Goal: Task Accomplishment & Management: Manage account settings

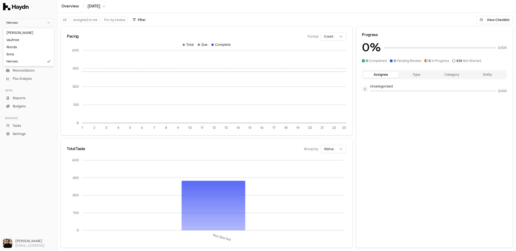
click at [93, 25] on html "Heroes Inbox Close Overview Checklist Reconciliation Flux Analysis Apps Reports…" at bounding box center [258, 125] width 516 height 251
click at [28, 62] on link "Checklist" at bounding box center [28, 62] width 51 height 7
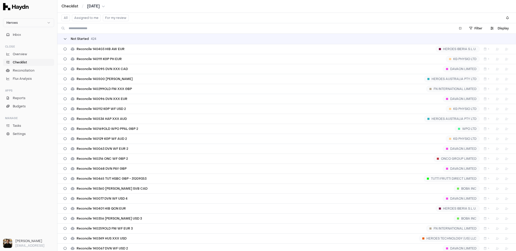
click at [77, 39] on span "Not Started" at bounding box center [80, 39] width 18 height 4
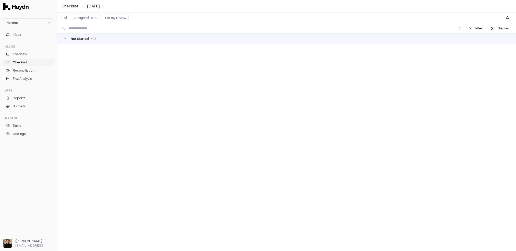
click at [69, 41] on td "Not Started 424" at bounding box center [286, 39] width 459 height 10
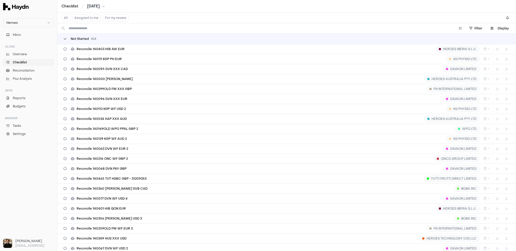
click at [68, 39] on div "Not Started 424" at bounding box center [80, 39] width 33 height 4
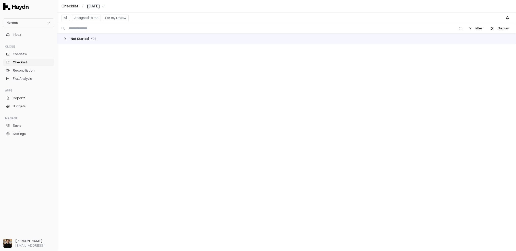
click at [68, 40] on div "Not Started 424" at bounding box center [80, 39] width 33 height 4
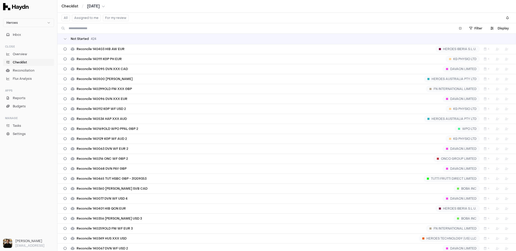
click at [81, 17] on button "Assigned to me" at bounding box center [86, 18] width 29 height 7
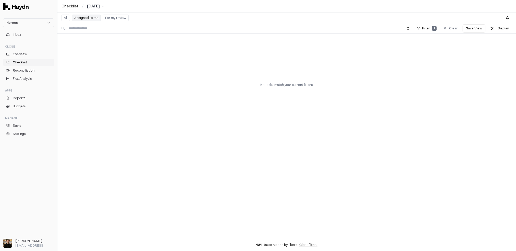
click at [67, 18] on button "All" at bounding box center [66, 18] width 8 height 7
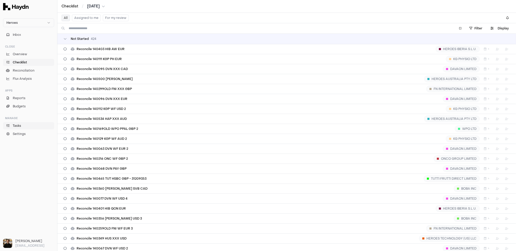
click at [23, 126] on link "Tasks" at bounding box center [28, 125] width 51 height 7
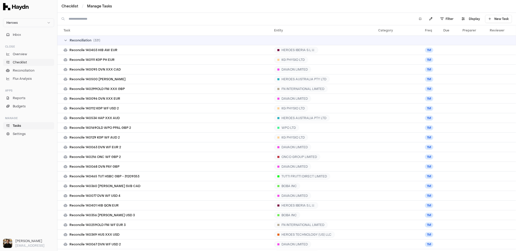
click at [22, 62] on span "Checklist" at bounding box center [20, 62] width 14 height 5
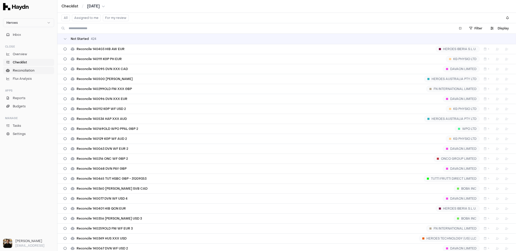
click at [25, 70] on span "Reconciliation" at bounding box center [24, 70] width 22 height 5
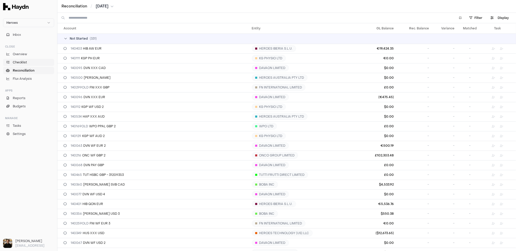
click at [19, 60] on span "Checklist" at bounding box center [20, 62] width 14 height 5
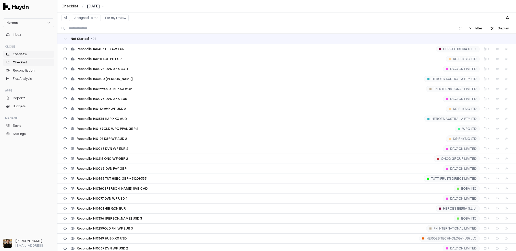
click at [20, 54] on span "Overview" at bounding box center [20, 54] width 14 height 5
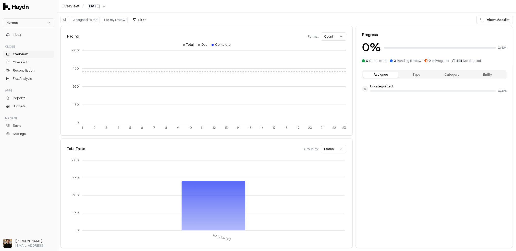
click at [349, 37] on div "Pacing Format Count" at bounding box center [207, 34] width 292 height 16
click at [340, 36] on html "Heroes Inbox Close Overview Checklist Reconciliation Flux Analysis Apps Reports…" at bounding box center [258, 125] width 516 height 251
click at [328, 37] on html "Heroes Inbox Close Overview Checklist Reconciliation Flux Analysis Apps Reports…" at bounding box center [258, 125] width 516 height 251
click at [31, 23] on html "Heroes Inbox Close Overview Checklist Reconciliation Flux Analysis Apps Reports…" at bounding box center [258, 125] width 516 height 251
click at [17, 47] on div "Nivoda" at bounding box center [28, 46] width 49 height 7
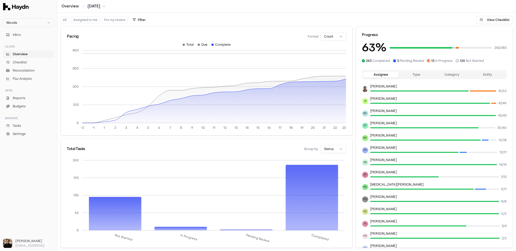
click at [84, 20] on button "Assigned to me" at bounding box center [85, 20] width 29 height 7
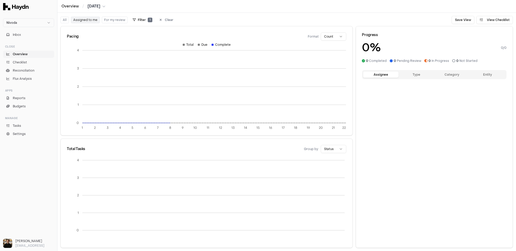
click at [63, 21] on button "All" at bounding box center [65, 20] width 8 height 7
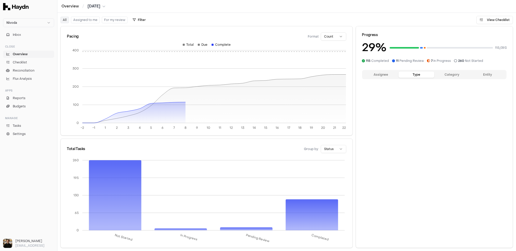
click at [410, 74] on button "Type" at bounding box center [417, 75] width 36 height 6
click at [383, 75] on button "Assignee" at bounding box center [381, 75] width 36 height 6
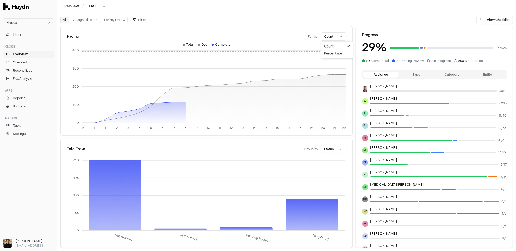
click at [335, 38] on html "Nivoda Inbox Close Overview Checklist Reconciliation Flux Analysis Apps Reports…" at bounding box center [258, 125] width 516 height 251
click at [22, 61] on span "Checklist" at bounding box center [20, 62] width 14 height 5
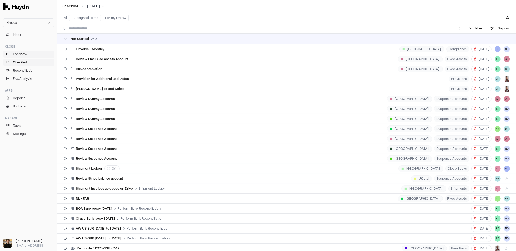
click at [22, 56] on span "Overview" at bounding box center [20, 54] width 14 height 5
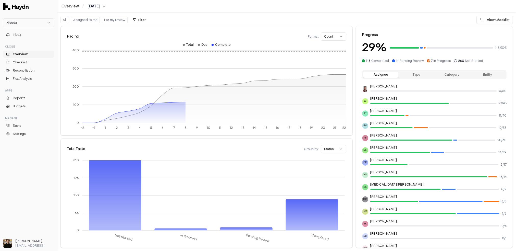
click at [20, 8] on img at bounding box center [16, 6] width 26 height 7
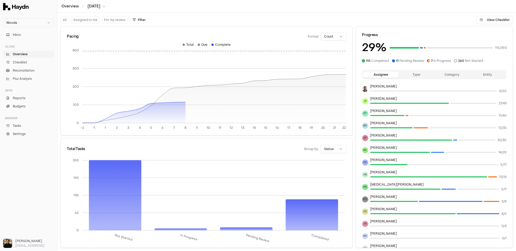
click at [214, 43] on div "Complete" at bounding box center [221, 45] width 19 height 4
click at [332, 38] on html "Nivoda Inbox Close Overview Checklist Reconciliation Flux Analysis Apps Reports…" at bounding box center [258, 125] width 516 height 251
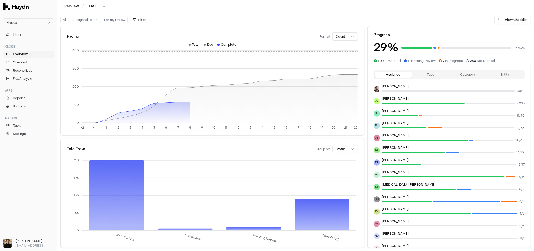
click at [339, 37] on html "Nivoda Inbox Close Overview Checklist Reconciliation Flux Analysis Apps Reports…" at bounding box center [267, 125] width 534 height 251
click at [339, 36] on html "Nivoda Inbox Close Overview Checklist Reconciliation Flux Analysis Apps Reports…" at bounding box center [267, 125] width 534 height 251
click at [28, 60] on link "Checklist" at bounding box center [28, 62] width 51 height 7
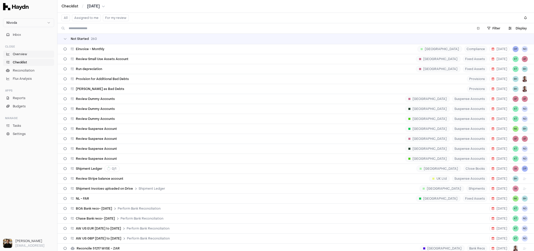
click at [25, 54] on span "Overview" at bounding box center [20, 54] width 14 height 5
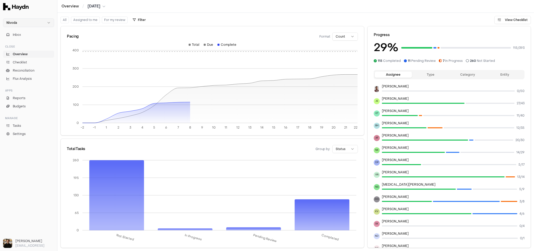
click at [39, 22] on html "Nivoda Inbox Close Overview Checklist Reconciliation Flux Analysis Apps Reports…" at bounding box center [267, 125] width 534 height 251
click at [21, 55] on div "Sona" at bounding box center [28, 54] width 49 height 7
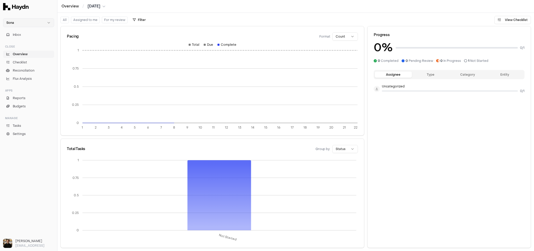
click at [39, 25] on html "Sona Inbox Close Overview Checklist Reconciliation Flux Analysis Apps Reports B…" at bounding box center [267, 125] width 534 height 251
click at [24, 45] on div "Nivoda" at bounding box center [28, 46] width 49 height 7
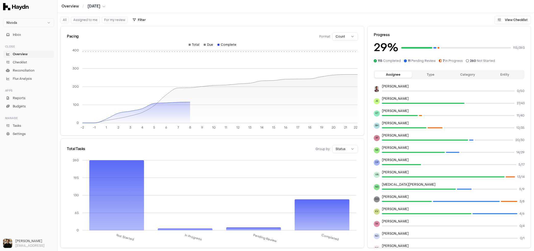
click at [21, 56] on span "Overview" at bounding box center [20, 54] width 15 height 5
click at [19, 63] on span "Checklist" at bounding box center [20, 62] width 14 height 5
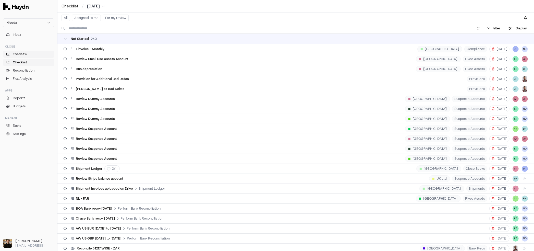
click at [25, 51] on link "Overview" at bounding box center [28, 54] width 51 height 7
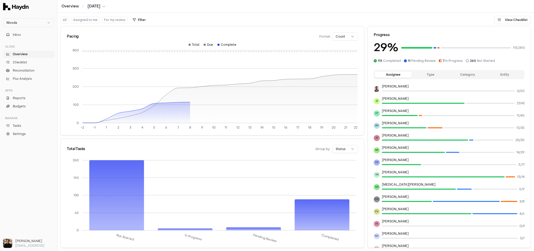
click at [31, 54] on link "Overview" at bounding box center [28, 54] width 51 height 7
click at [24, 35] on button "Inbox" at bounding box center [28, 34] width 51 height 7
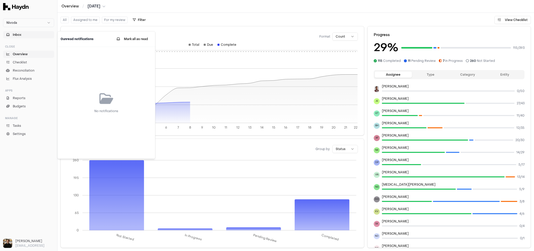
click at [24, 35] on button "Inbox" at bounding box center [28, 34] width 51 height 7
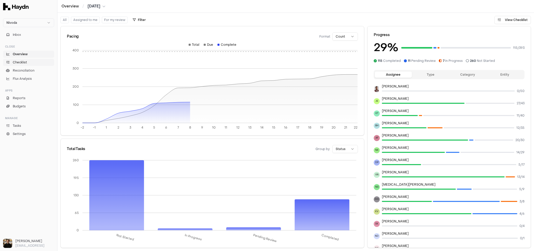
click at [25, 63] on span "Checklist" at bounding box center [20, 62] width 14 height 5
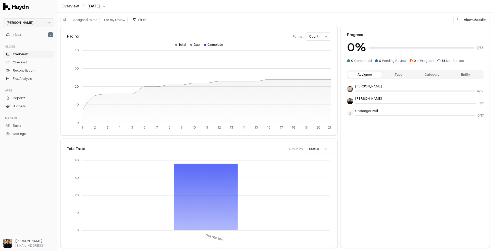
click at [21, 20] on html "Haydn Inbox 2 Close Overview Checklist Reconciliation Flux Analysis Apps Report…" at bounding box center [246, 125] width 493 height 251
click at [19, 45] on div "Nivoda" at bounding box center [28, 46] width 49 height 7
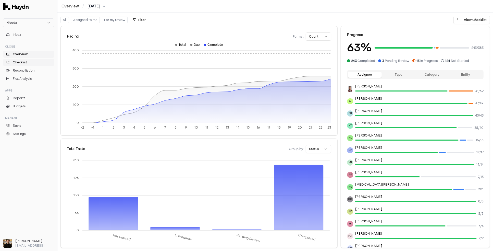
click at [19, 62] on span "Checklist" at bounding box center [20, 62] width 14 height 5
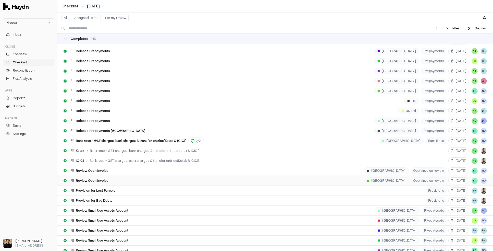
scroll to position [1834, 0]
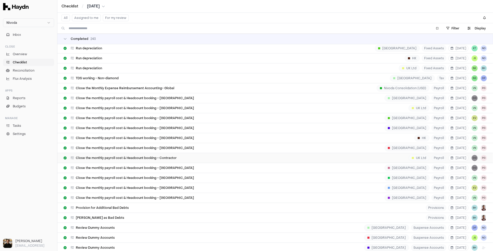
click at [116, 156] on span "Close the monthly payroll cost & Headcount booking - Contractor" at bounding box center [126, 158] width 101 height 4
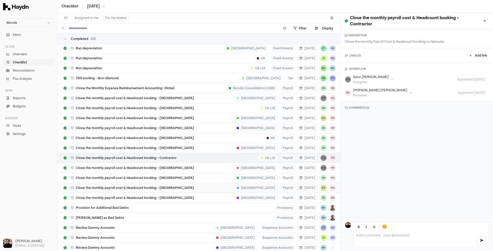
click at [120, 186] on span "Close the monthly payroll cost & Headcount booking - [GEOGRAPHIC_DATA]" at bounding box center [135, 188] width 118 height 4
click at [141, 173] on div "Close the monthly payroll cost & Headcount booking - Netherlands Netherlands Pa…" at bounding box center [200, 178] width 273 height 10
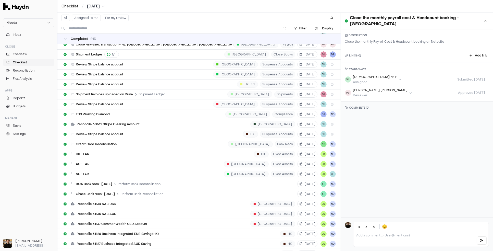
scroll to position [2357, 0]
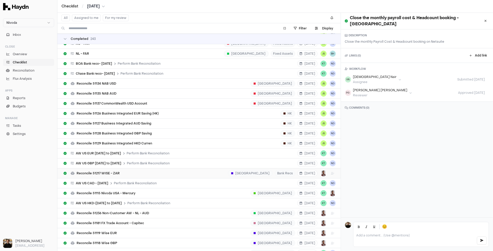
click at [122, 168] on div "Reconcile 51217 WISE - ZAR Belgium Bank Recs 8 Aug" at bounding box center [200, 173] width 273 height 10
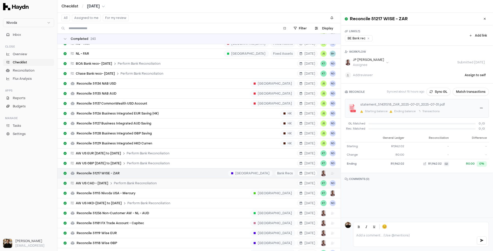
click at [117, 178] on div "AW US CAD - April 2025 Perform Bank Reconciliation 8 Aug KT ND" at bounding box center [200, 183] width 273 height 10
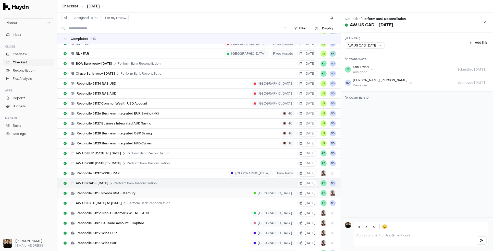
scroll to position [2631, 0]
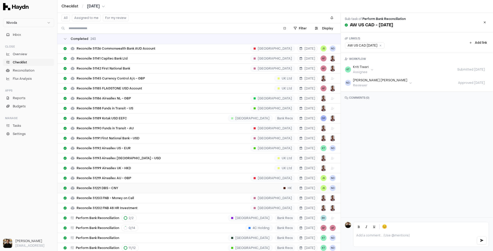
click at [112, 183] on div "Reconcile 51221 DBS - CNY HK 8 Aug JS ND" at bounding box center [200, 188] width 273 height 10
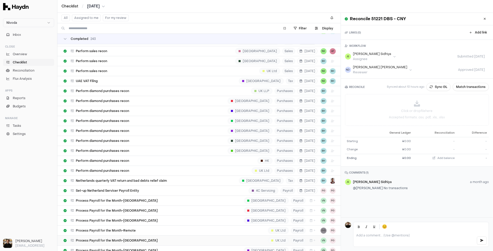
scroll to position [3605, 0]
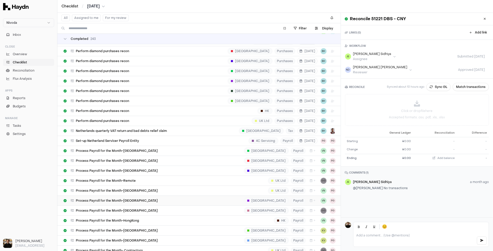
click at [124, 198] on span "Process Payroll for the Month-[GEOGRAPHIC_DATA]" at bounding box center [117, 200] width 82 height 4
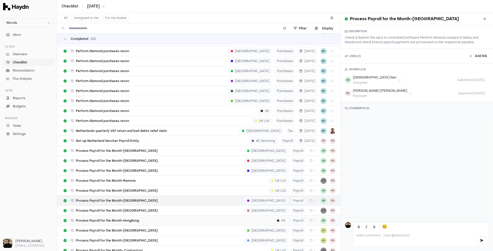
click at [119, 216] on div "Process Payroll for the Month-HongKong HK Payroll + VN PG" at bounding box center [200, 221] width 273 height 10
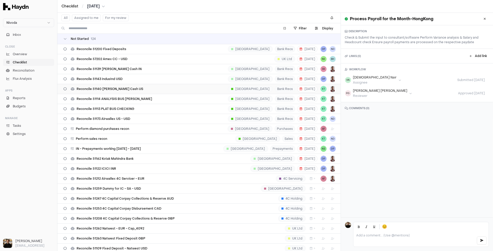
click at [113, 84] on div "Reconcile 51140 Petty Cash US USA Bank Recs 19 Aug KT" at bounding box center [200, 89] width 273 height 10
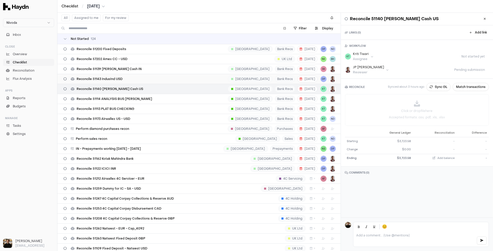
click at [113, 80] on span "Reconcile 51143 IndusInd USD" at bounding box center [100, 79] width 46 height 4
click at [112, 62] on div "Reconcile 57202 Amex CC - USD UK Ltd 13 Aug NK BH" at bounding box center [200, 59] width 273 height 10
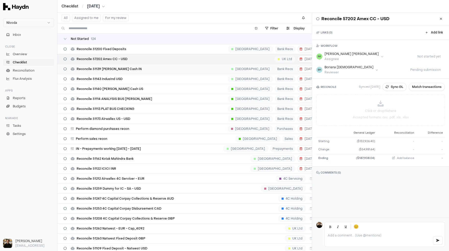
click at [108, 69] on span "Reconcile 51139 [PERSON_NAME] Cash IN" at bounding box center [109, 69] width 65 height 4
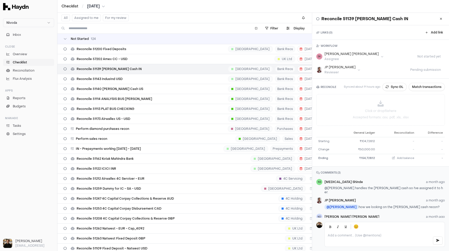
click at [97, 6] on span "[DATE]" at bounding box center [93, 6] width 13 height 5
click at [125, 39] on button "Aug" at bounding box center [133, 38] width 17 height 9
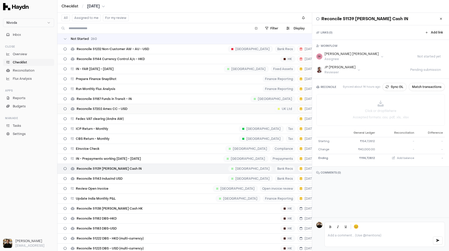
scroll to position [842, 0]
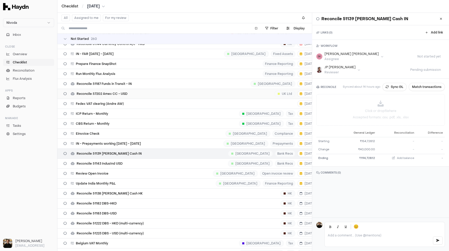
click at [140, 89] on div "Reconcile 57202 Amex CC - USD UK Ltd 11 Sep NK BH" at bounding box center [200, 94] width 273 height 10
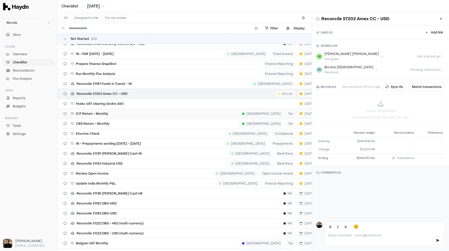
click at [126, 109] on div "ICP Return - Monthly Netherlands Tax 12 Sep JS BH" at bounding box center [200, 114] width 273 height 10
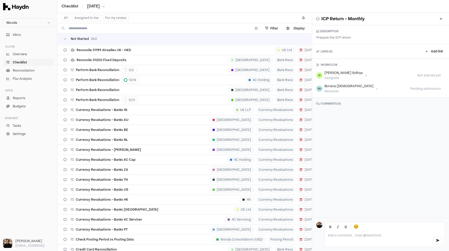
scroll to position [440, 0]
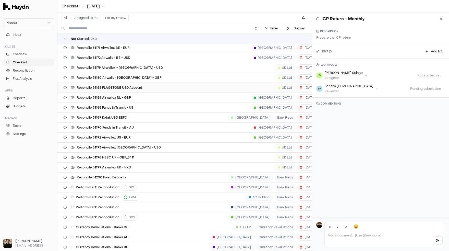
click at [130, 84] on div "Reconcile 51185 FLAGSTONE USD Account UK Ltd 8 Sep AF" at bounding box center [200, 88] width 273 height 10
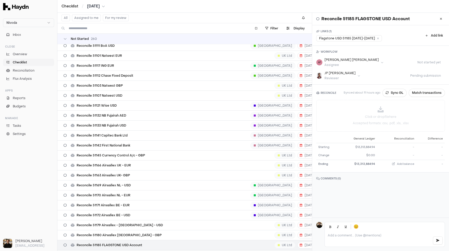
scroll to position [260, 0]
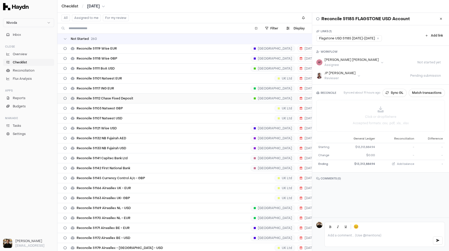
click at [130, 93] on div "Reconcile 51112 Chase Fixed Deposit USA 8 Sep" at bounding box center [200, 98] width 273 height 10
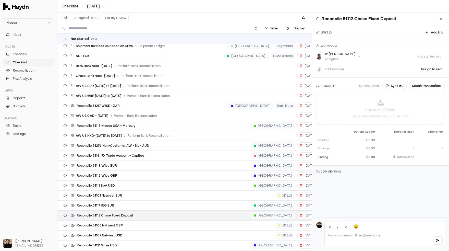
scroll to position [87, 0]
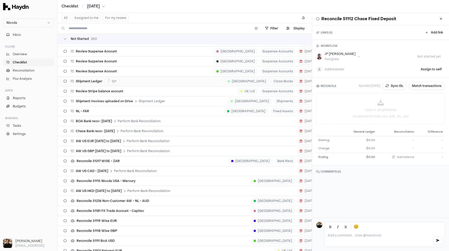
click at [120, 83] on div "Shipment Ledger 0 / 1 India Close Books 5 Sep SK DP" at bounding box center [200, 81] width 273 height 10
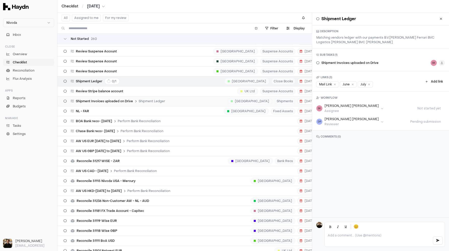
click at [119, 103] on div "Shipment Invoices uploaded on Drive Shipment Ledger India Shipments 5 Sep SK" at bounding box center [200, 101] width 273 height 10
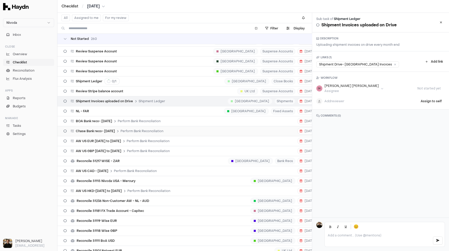
click at [115, 129] on span "Chase Bank reco- [DATE]" at bounding box center [95, 131] width 39 height 4
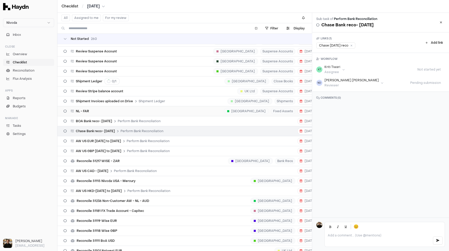
click at [107, 107] on div "NL - FAR Netherlands Fixed Assets 8 Sep NK BH" at bounding box center [200, 111] width 273 height 10
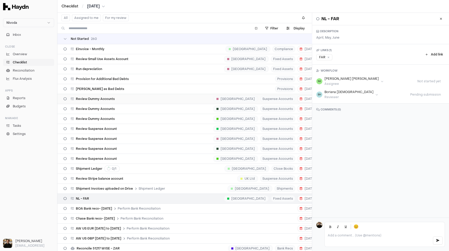
click at [114, 99] on span "Review Dummy Accounts" at bounding box center [95, 99] width 39 height 4
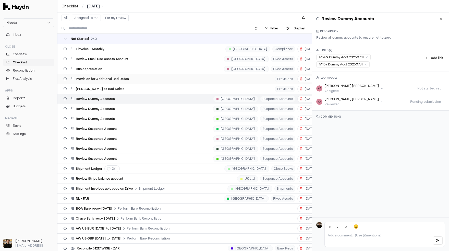
click at [116, 81] on div "Provision for Additional Bad Debts Provisions 5 Sep BH" at bounding box center [200, 79] width 273 height 10
